Goal: Information Seeking & Learning: Learn about a topic

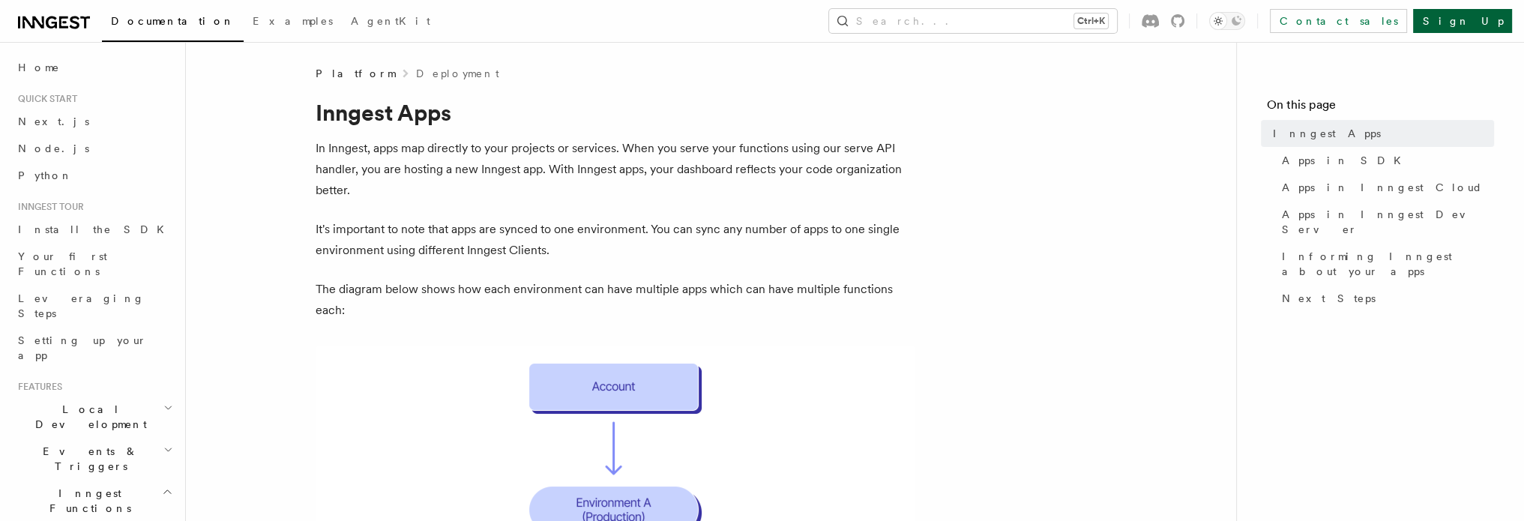
click at [1495, 22] on link "Sign Up" at bounding box center [1462, 21] width 99 height 24
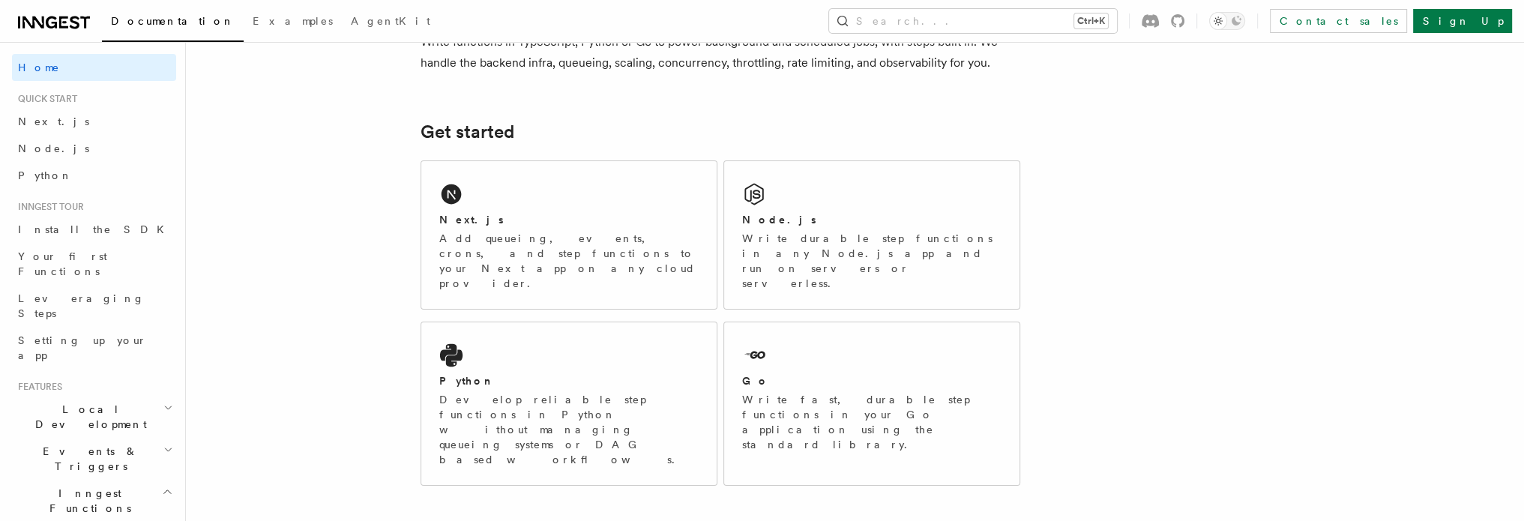
scroll to position [150, 0]
click at [561, 335] on div "Python Develop reliable step functions in Python without managing queueing syst…" at bounding box center [568, 405] width 295 height 163
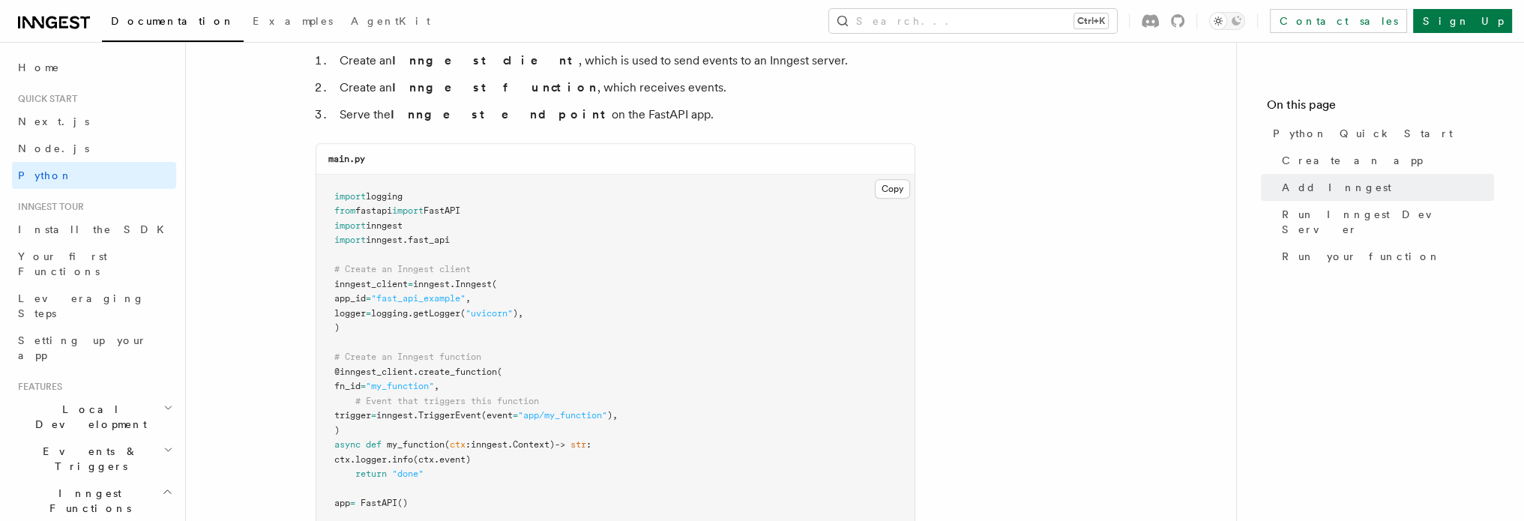
scroll to position [1050, 0]
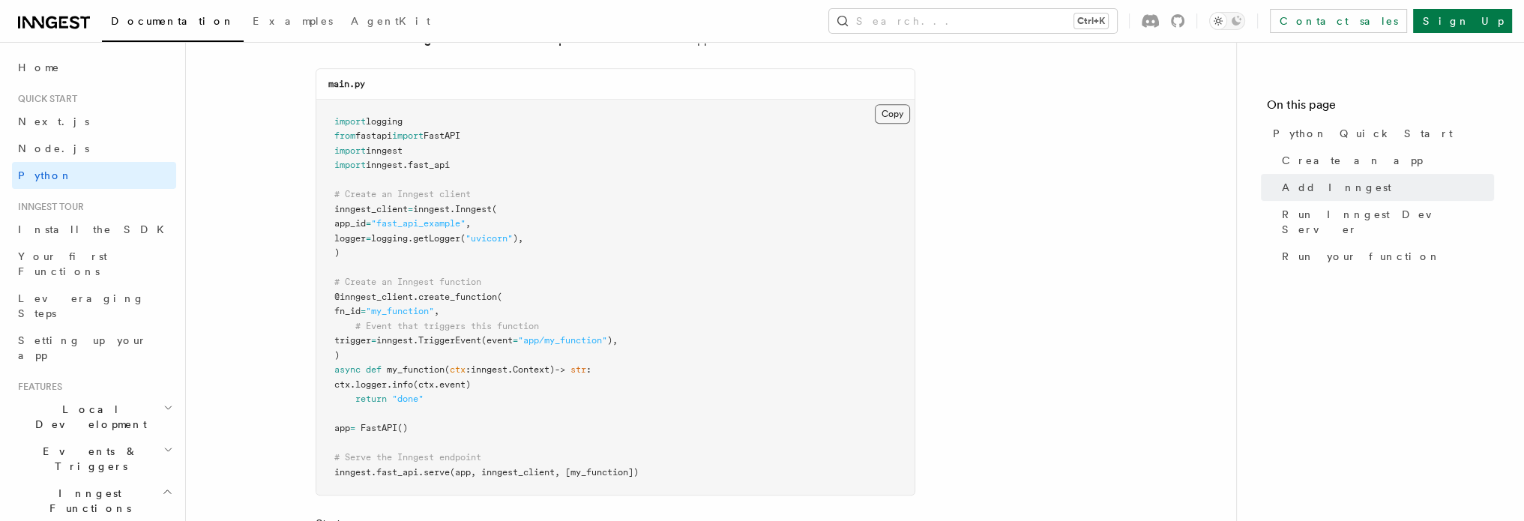
click at [893, 114] on button "Copy Copied" at bounding box center [892, 113] width 35 height 19
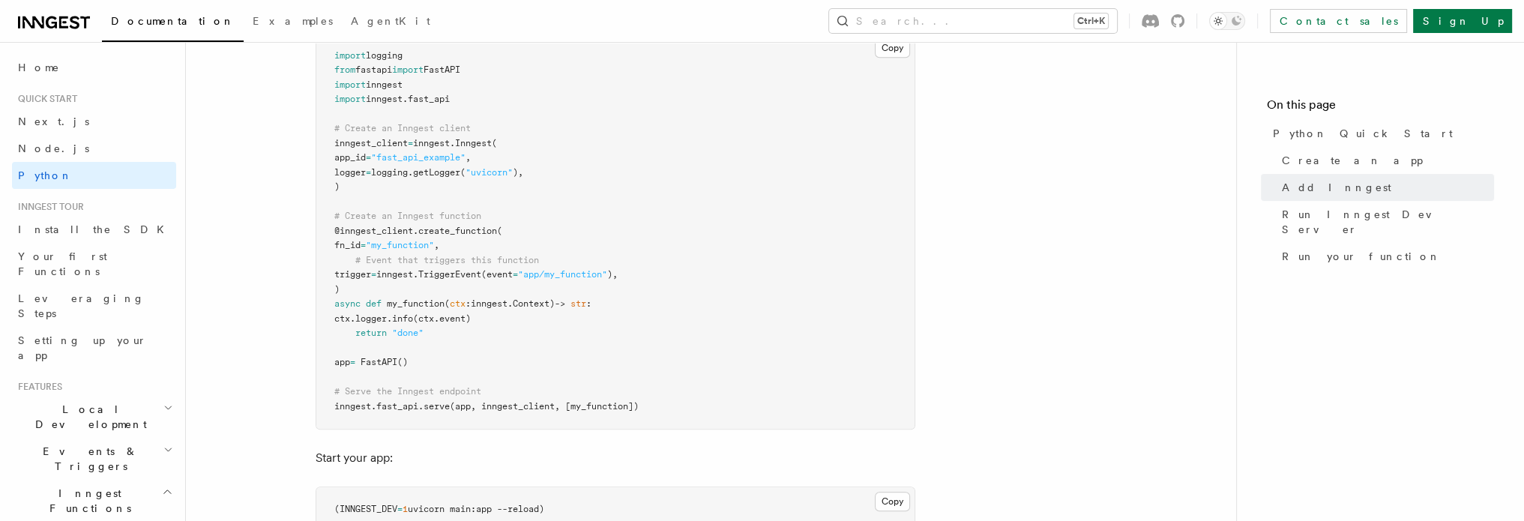
scroll to position [1275, 0]
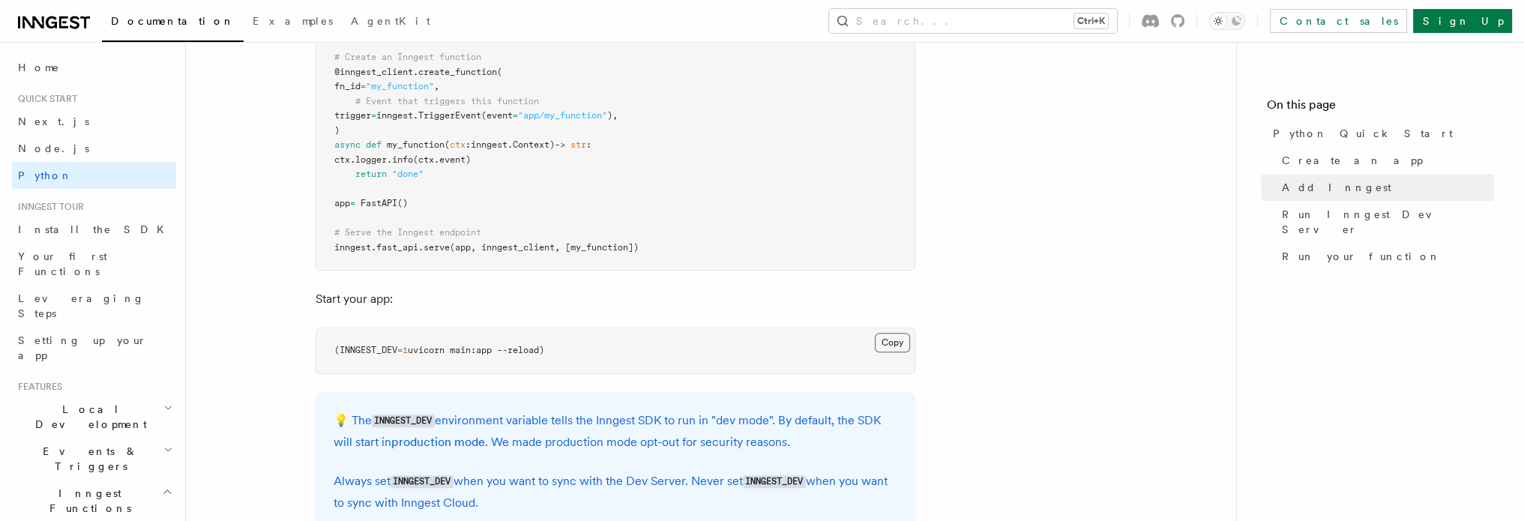
click at [900, 343] on button "Copy Copied" at bounding box center [892, 342] width 35 height 19
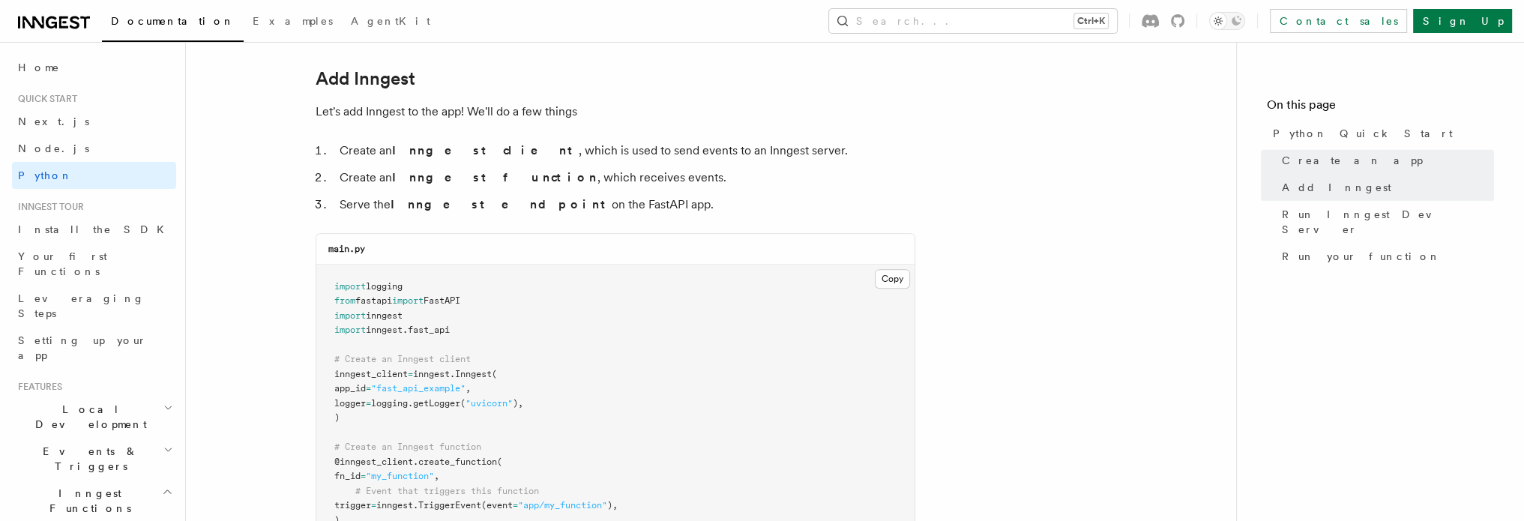
scroll to position [975, 0]
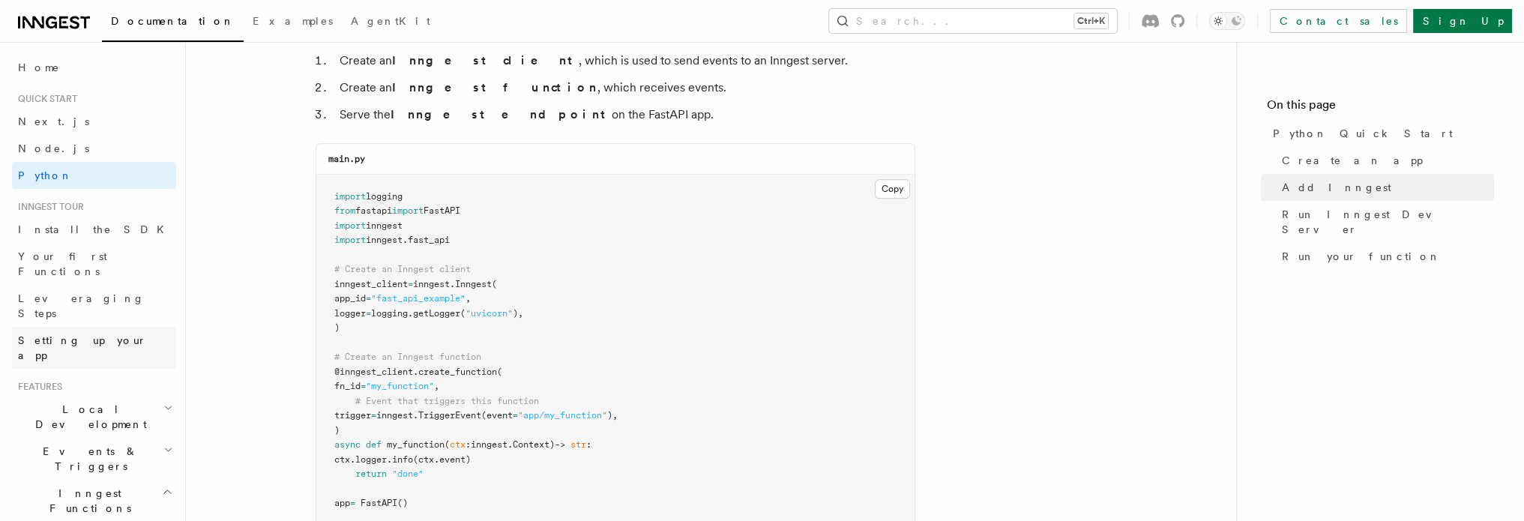
click at [49, 334] on span "Setting up your app" at bounding box center [82, 347] width 129 height 27
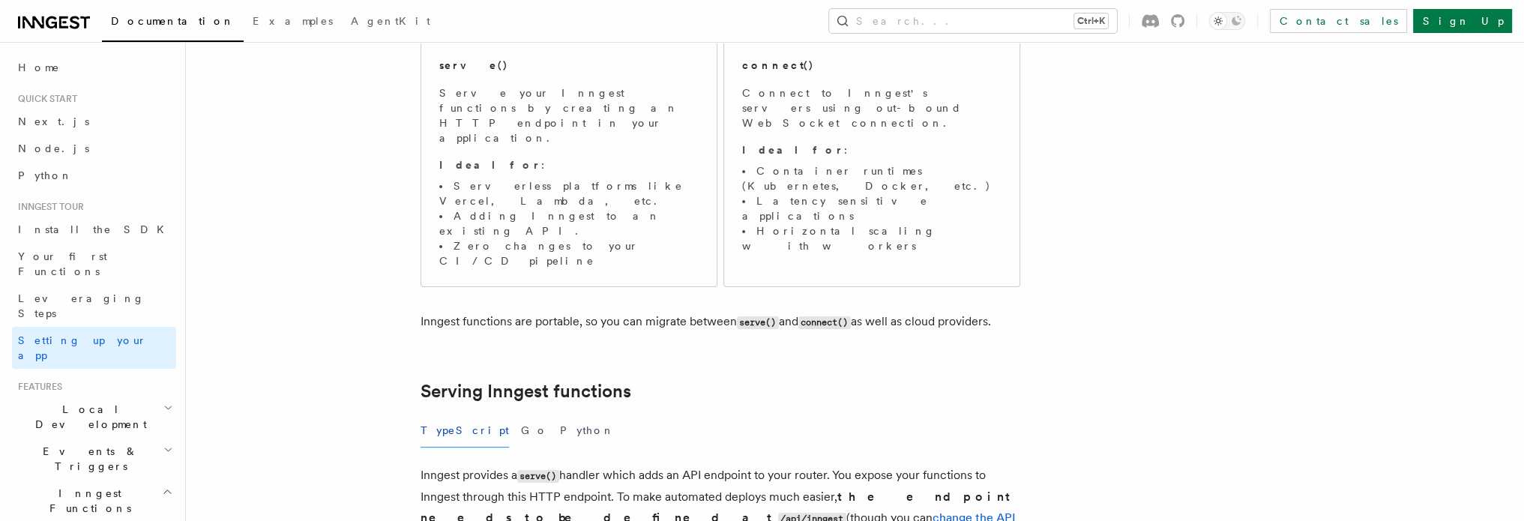
scroll to position [375, 0]
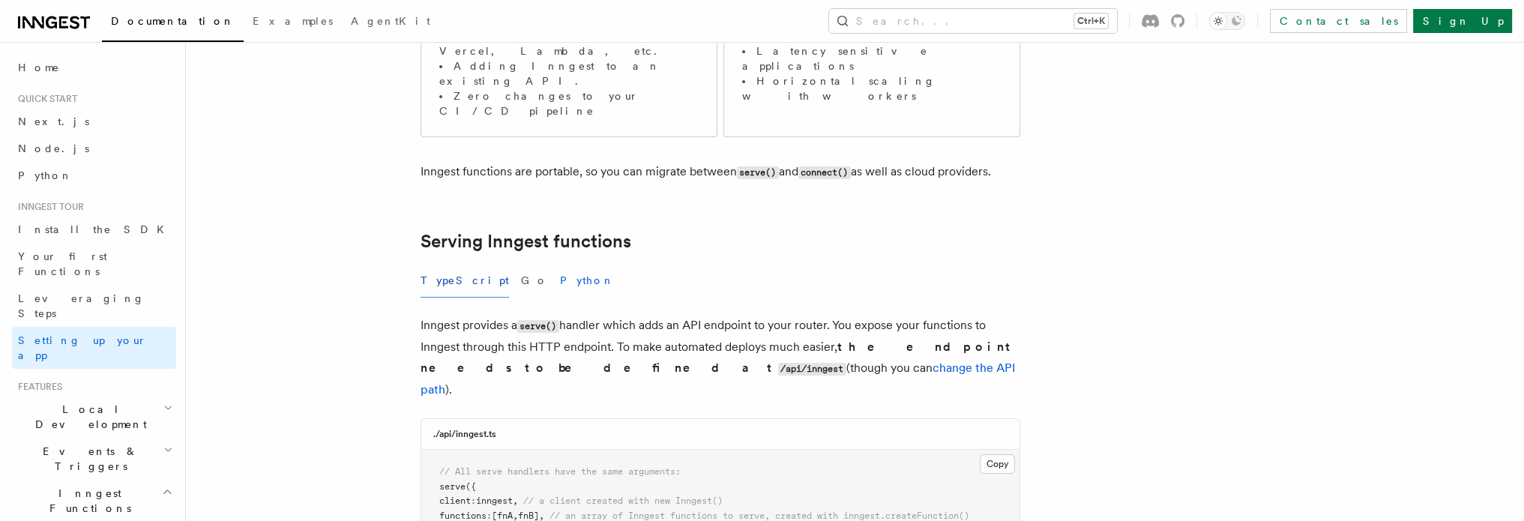
click at [560, 264] on button "Python" at bounding box center [587, 281] width 55 height 34
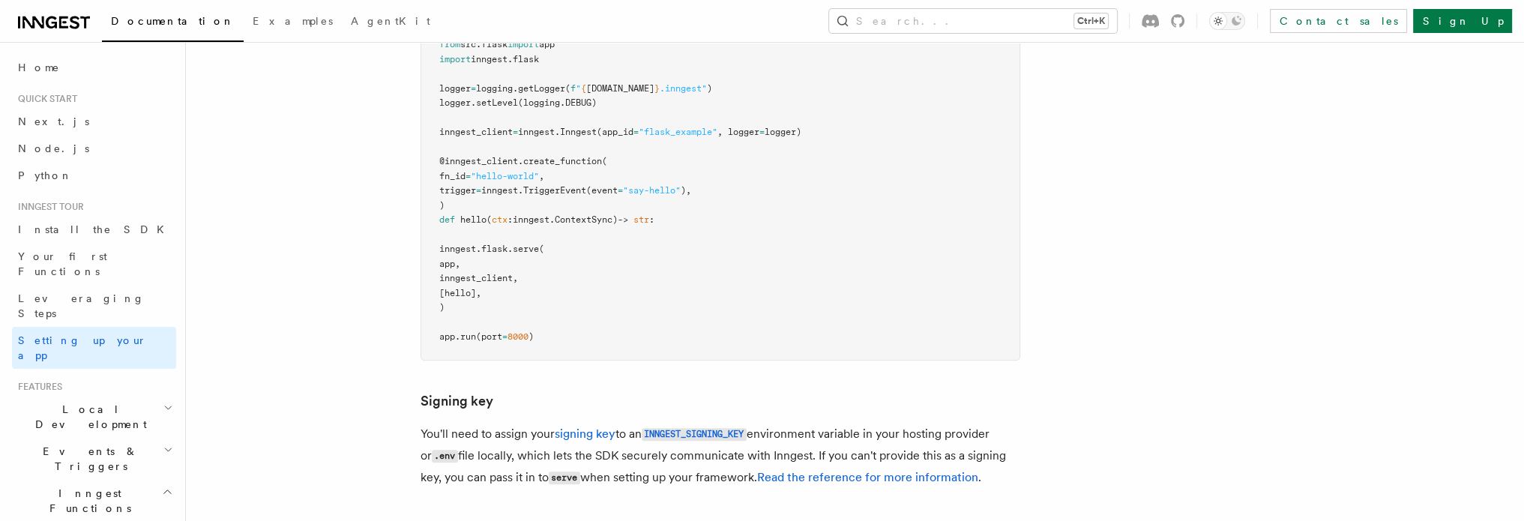
scroll to position [825, 0]
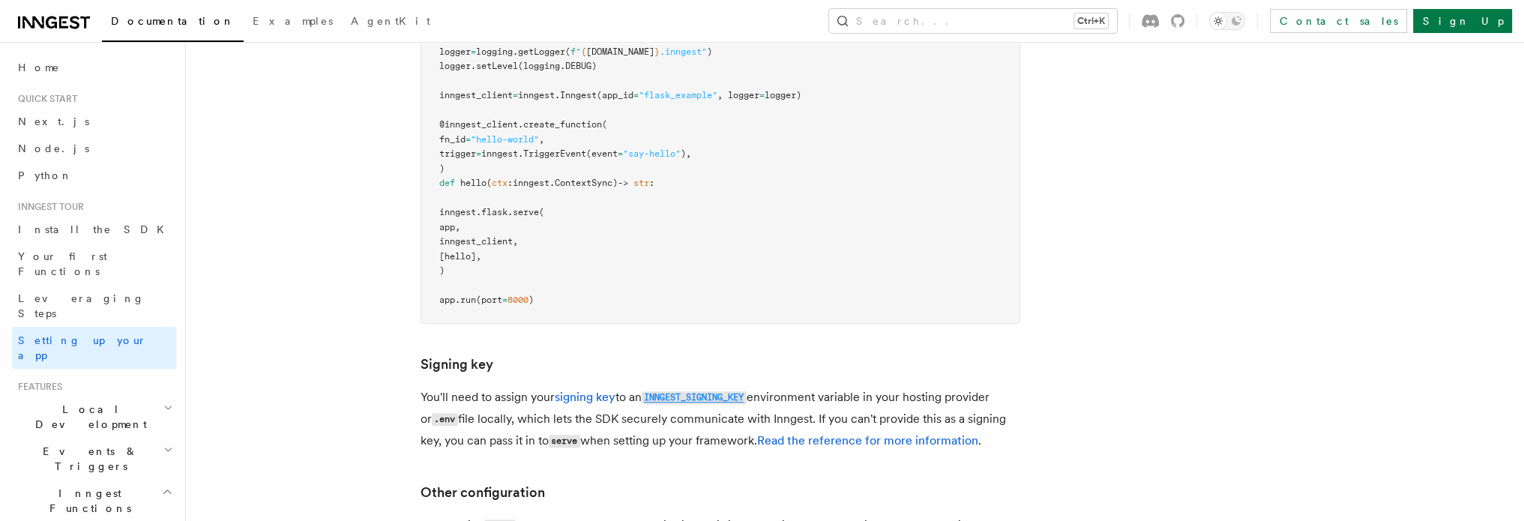
click at [679, 391] on code "INNGEST_SIGNING_KEY" at bounding box center [694, 397] width 105 height 13
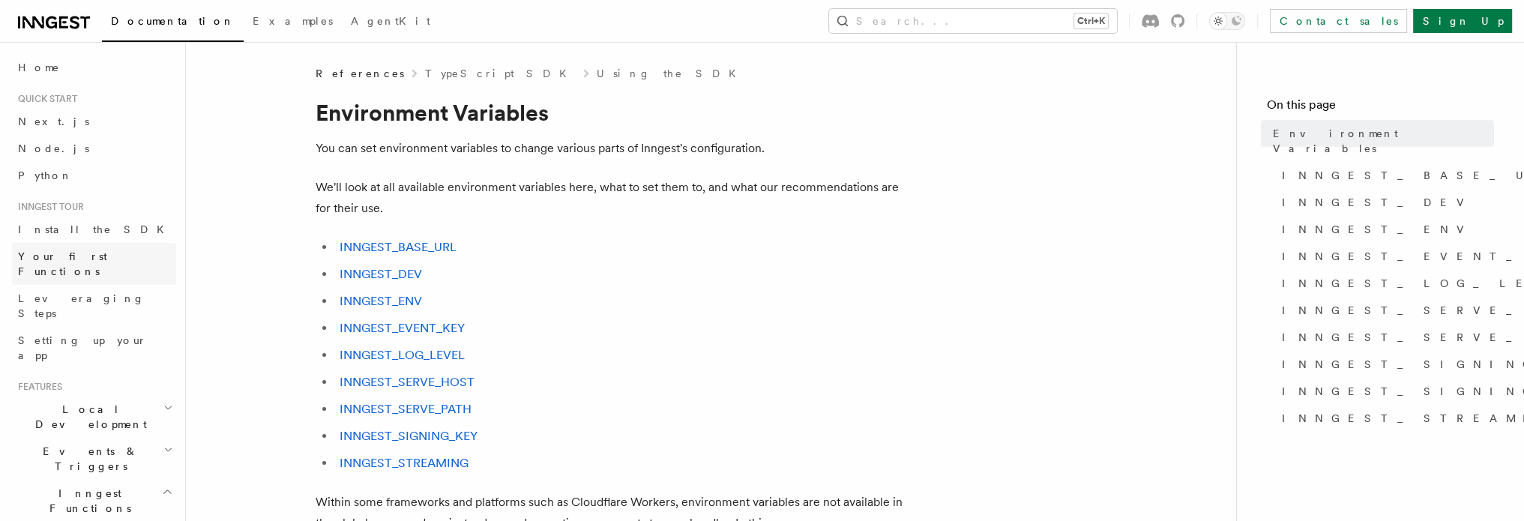
click at [65, 257] on span "Your first Functions" at bounding box center [62, 263] width 89 height 27
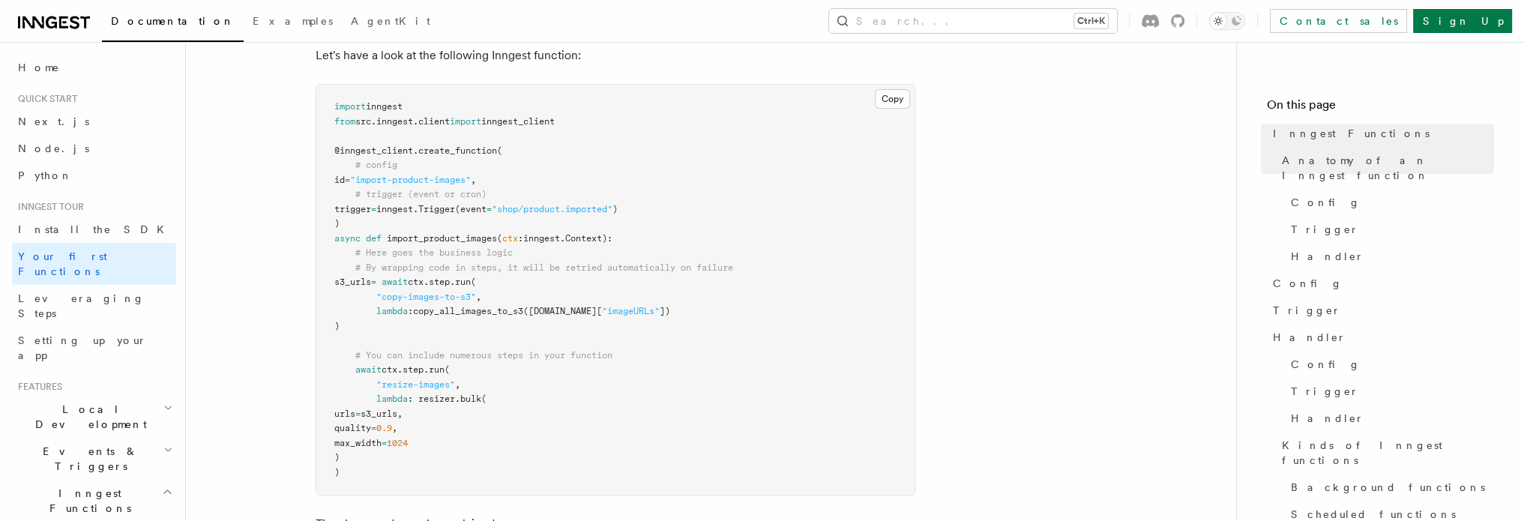
scroll to position [450, 0]
